Goal: Information Seeking & Learning: Check status

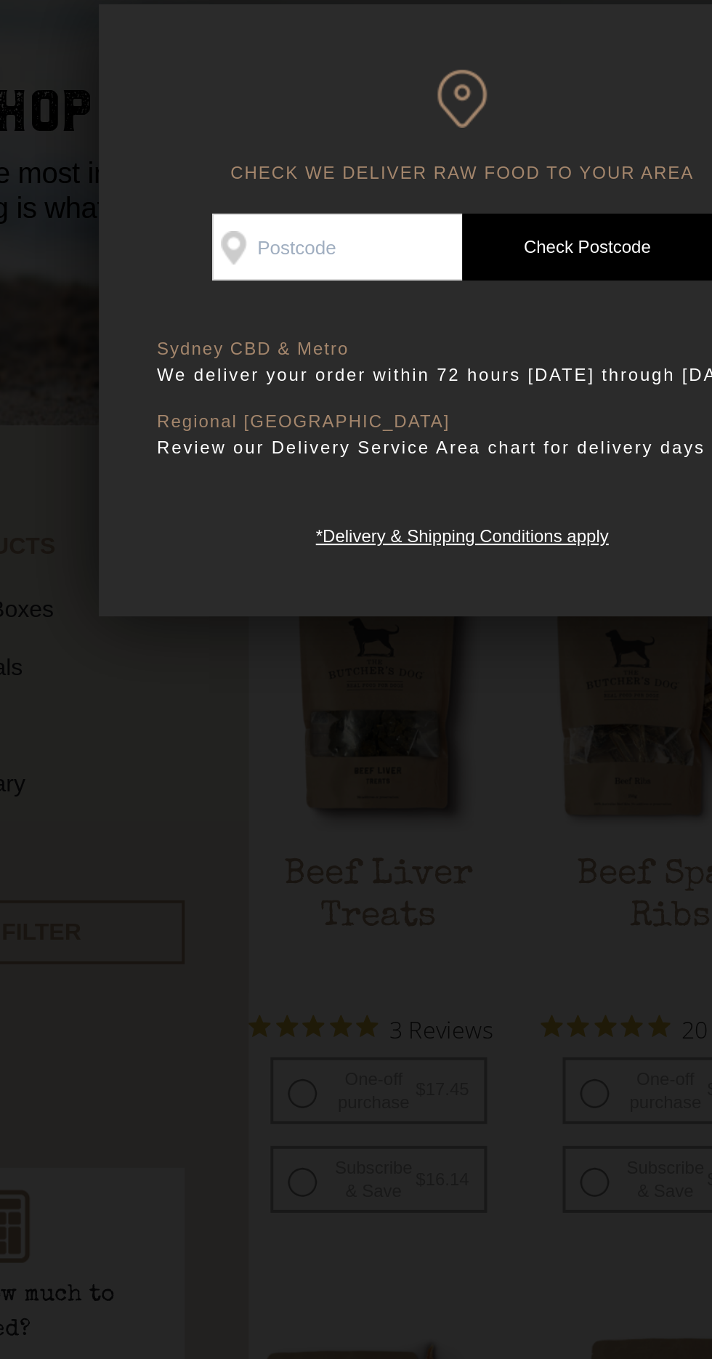
scroll to position [9, 0]
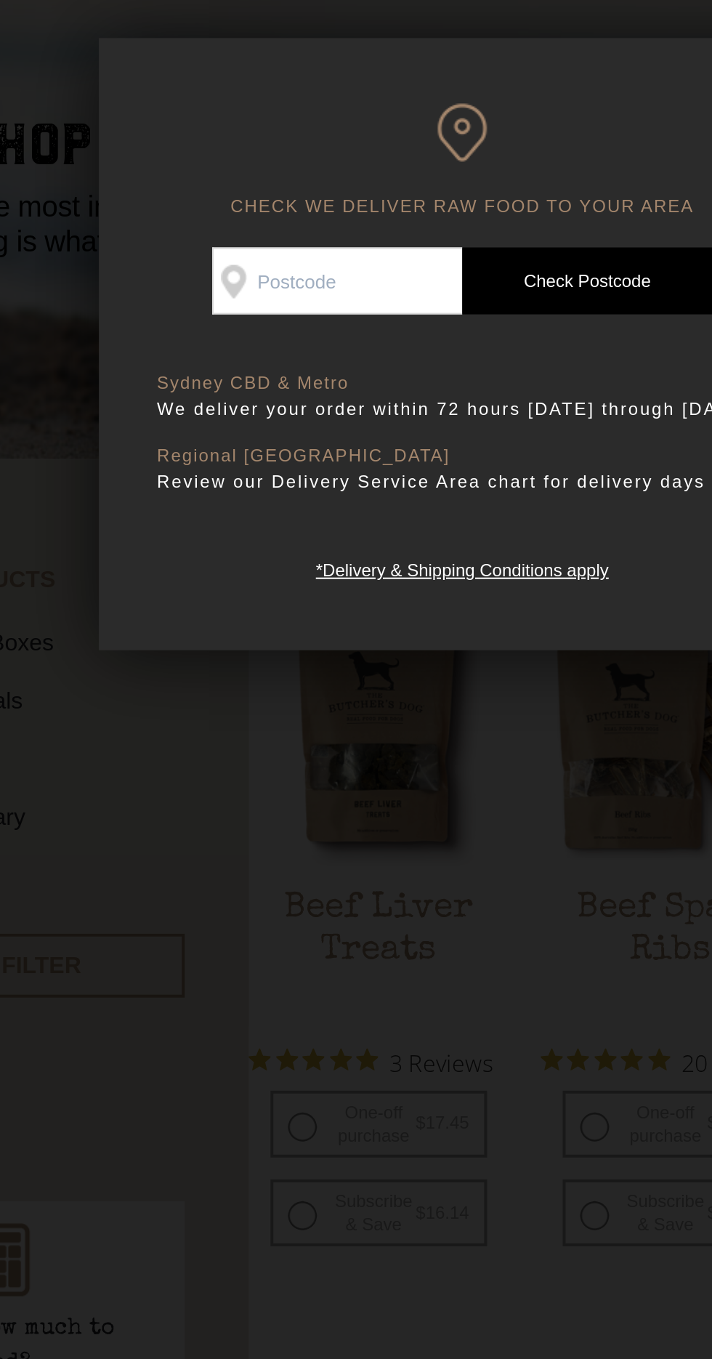
click at [310, 268] on input "Check Availability At" at bounding box center [293, 266] width 125 height 33
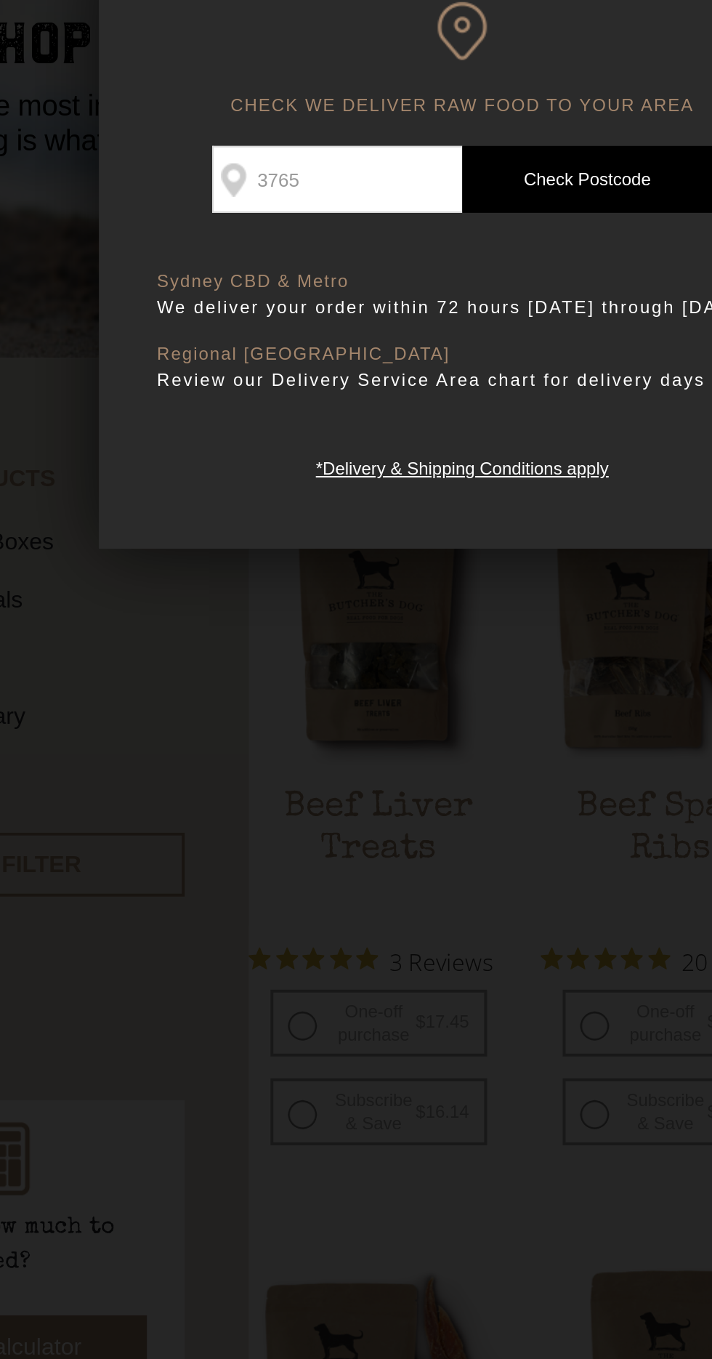
type input "3765"
click at [438, 271] on link "Check Postcode" at bounding box center [418, 266] width 125 height 33
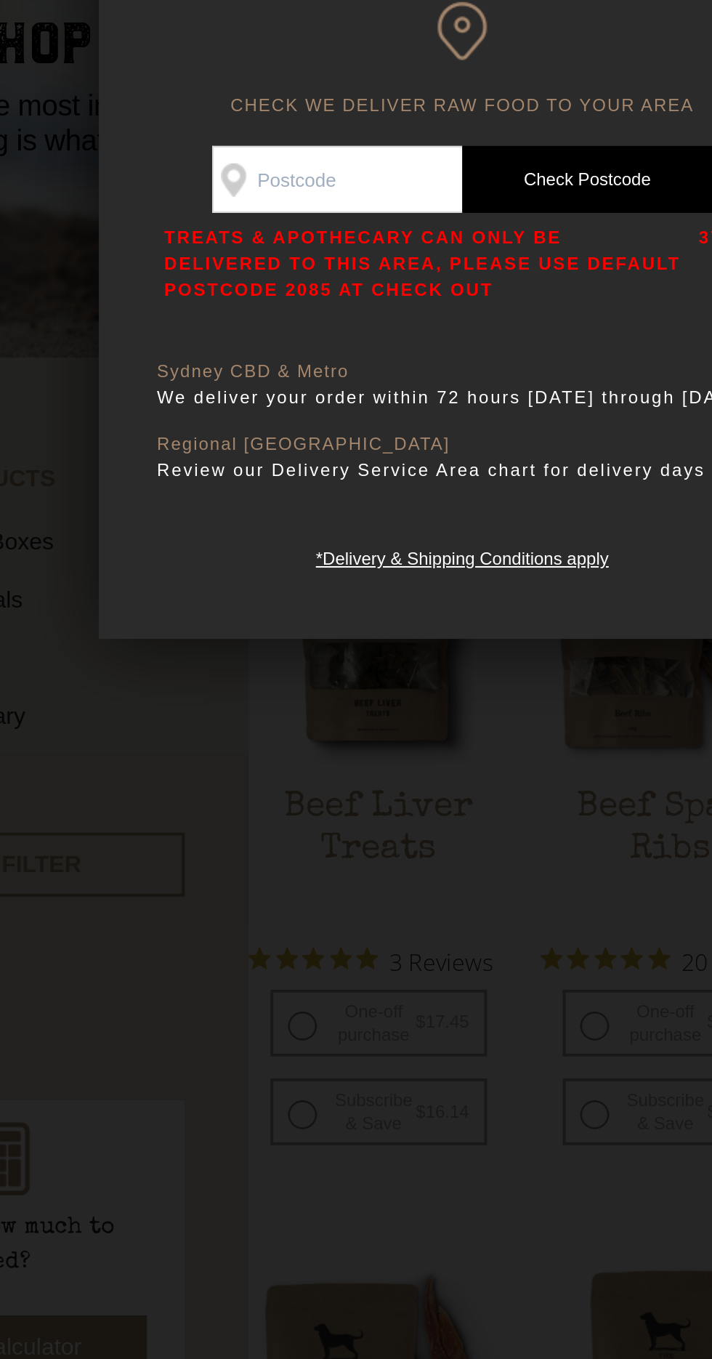
scroll to position [1, 0]
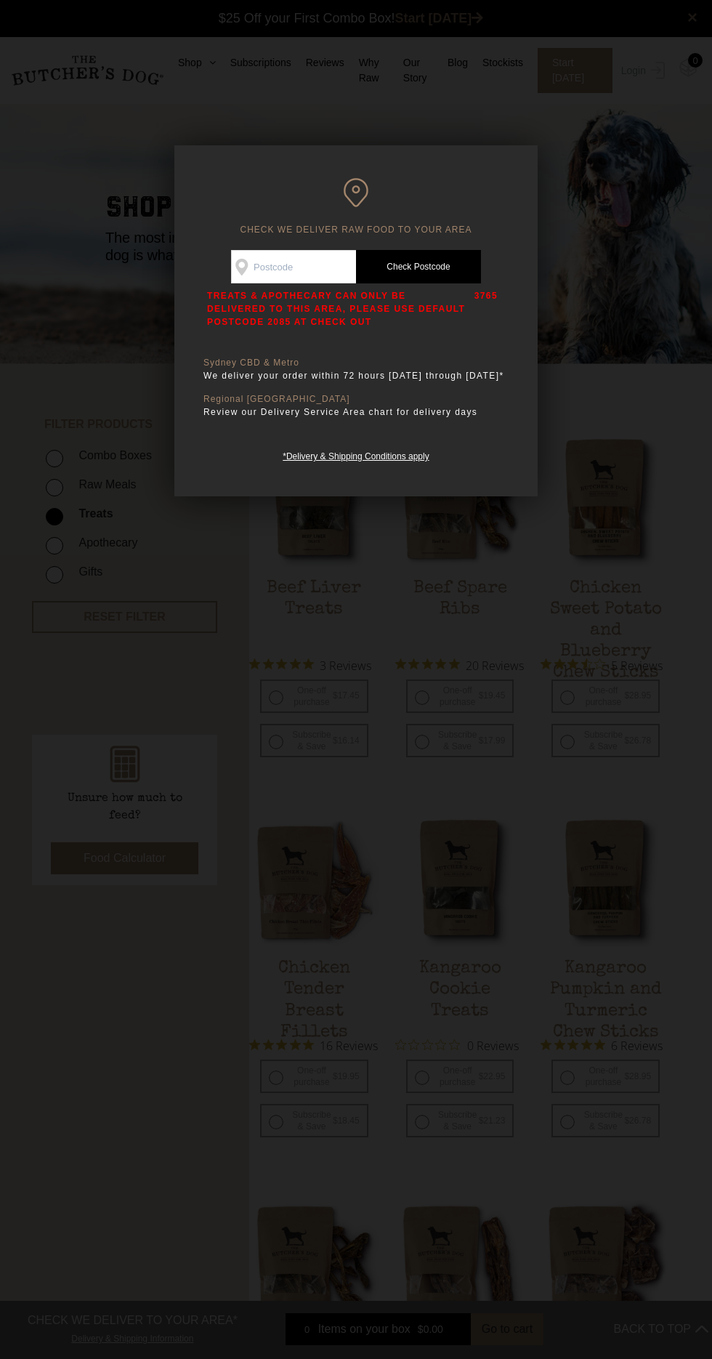
click at [436, 266] on link "Check Postcode" at bounding box center [418, 266] width 125 height 33
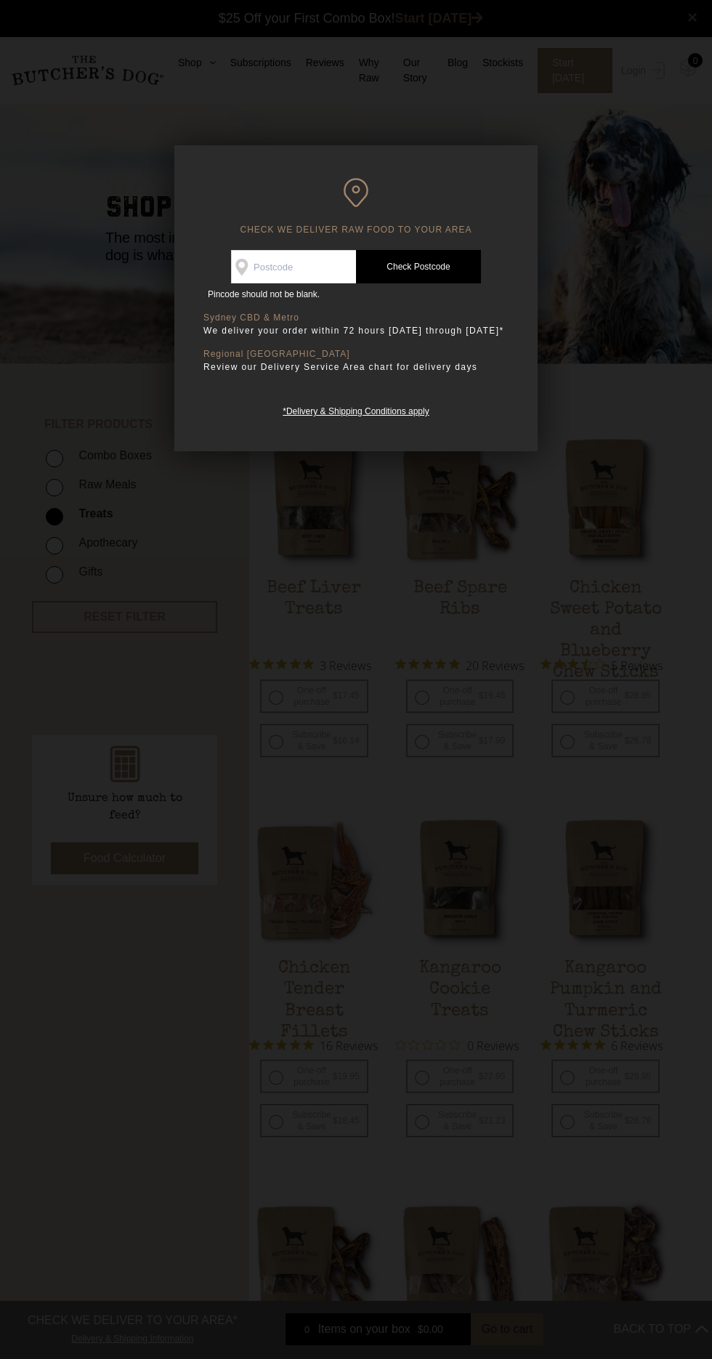
click at [345, 162] on div "CHECK WE DELIVER RAW FOOD TO YOUR AREA Good news! We deliver to your area Check…" at bounding box center [355, 298] width 363 height 306
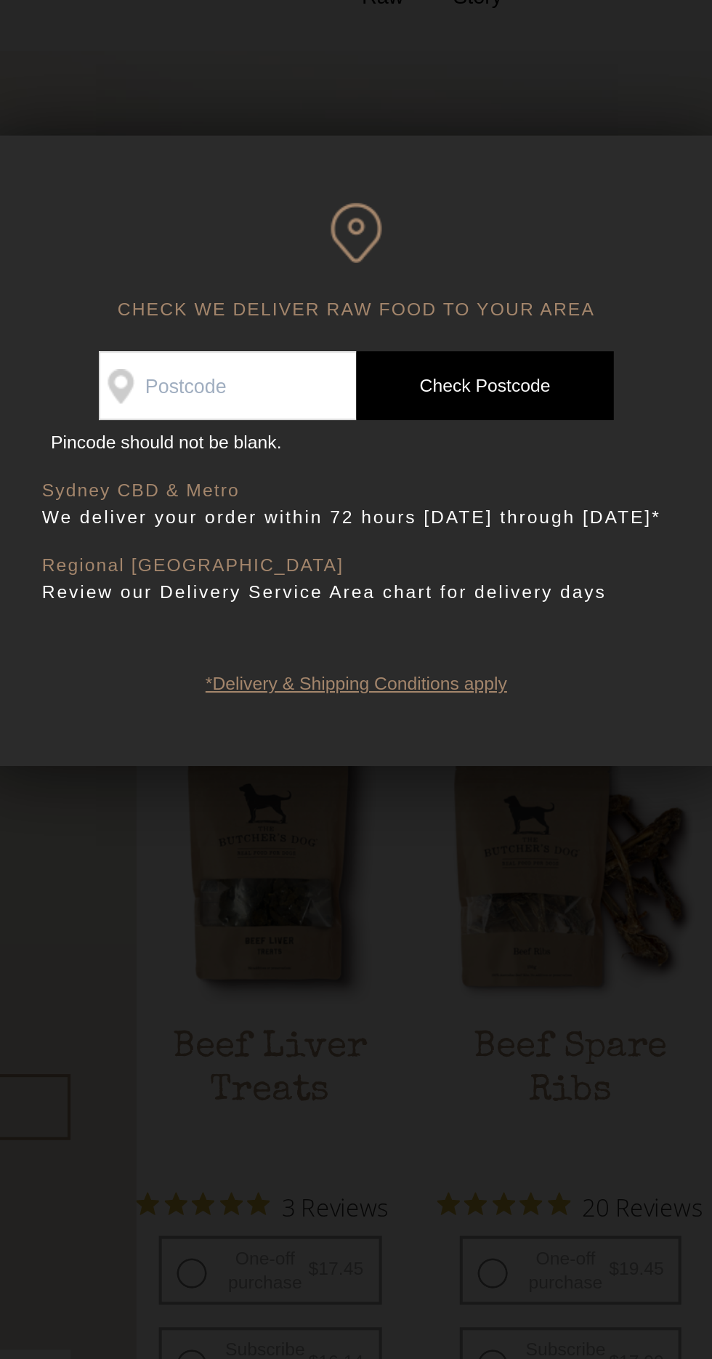
click at [408, 417] on link "*Delivery & Shipping Conditions apply" at bounding box center [356, 410] width 146 height 14
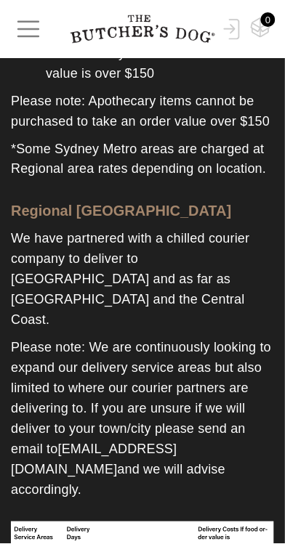
scroll to position [828, 0]
